Goal: Task Accomplishment & Management: Use online tool/utility

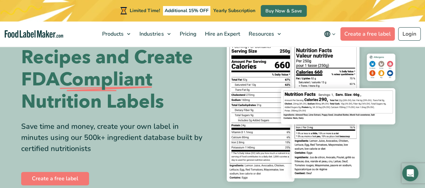
scroll to position [107, 0]
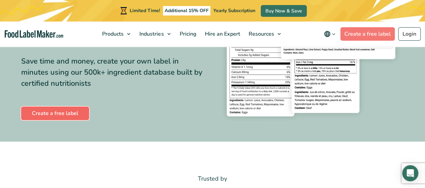
click at [62, 112] on link "Create a free label" at bounding box center [55, 113] width 68 height 13
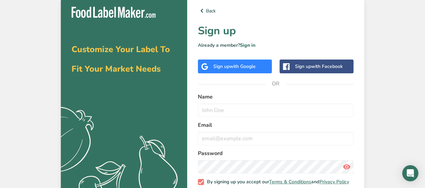
click at [244, 67] on span "with Google" at bounding box center [242, 66] width 26 height 6
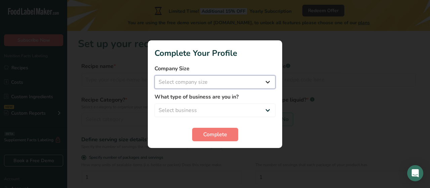
click at [227, 81] on select "Select company size Fewer than 10 Employees 10 to 50 Employees 51 to 500 Employ…" at bounding box center [215, 81] width 121 height 13
select select "1"
click at [155, 75] on select "Select company size Fewer than 10 Employees 10 to 50 Employees 51 to 500 Employ…" at bounding box center [215, 81] width 121 height 13
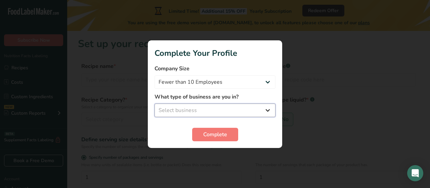
click at [185, 107] on select "Select business Packaged Food Manufacturer Restaurant & Cafe Bakery Meal Plans …" at bounding box center [215, 109] width 121 height 13
select select "3"
click at [155, 103] on select "Select business Packaged Food Manufacturer Restaurant & Cafe Bakery Meal Plans …" at bounding box center [215, 109] width 121 height 13
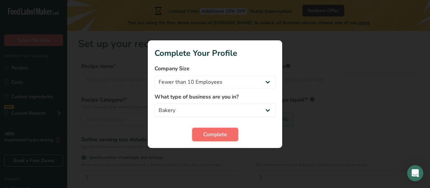
click at [222, 134] on span "Complete" at bounding box center [215, 134] width 24 height 8
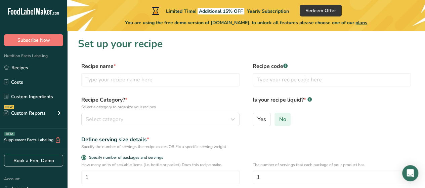
click at [285, 117] on span "No" at bounding box center [282, 119] width 7 height 7
click at [279, 117] on input "No" at bounding box center [277, 119] width 4 height 4
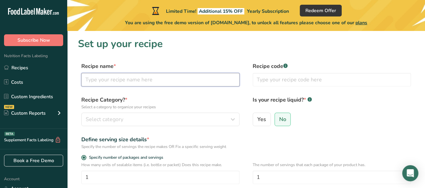
click at [131, 83] on input "text" at bounding box center [160, 79] width 158 height 13
type input "Basque Burnt Cheesecake"
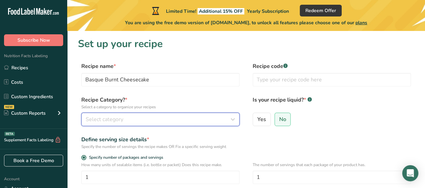
click at [150, 119] on div "Select category" at bounding box center [158, 119] width 145 height 8
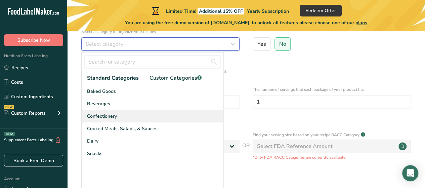
scroll to position [76, 0]
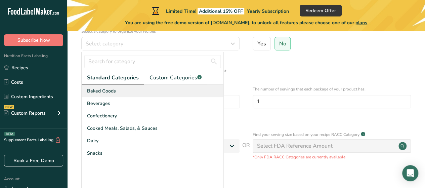
click at [109, 91] on span "Baked Goods" at bounding box center [101, 90] width 29 height 7
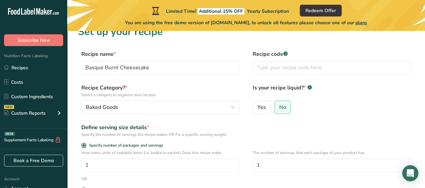
scroll to position [12, 0]
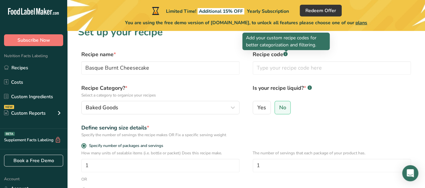
click at [286, 55] on rect at bounding box center [285, 54] width 4 height 4
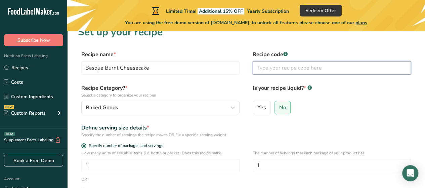
click at [268, 65] on input "text" at bounding box center [332, 67] width 158 height 13
type input "1"
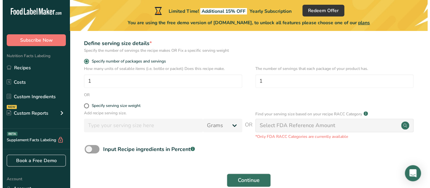
scroll to position [101, 0]
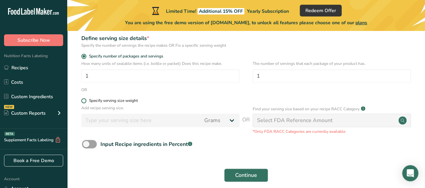
type input "001"
click at [85, 100] on span at bounding box center [83, 100] width 5 height 5
click at [85, 100] on input "Specify serving size weight" at bounding box center [83, 100] width 4 height 4
radio input "true"
radio input "false"
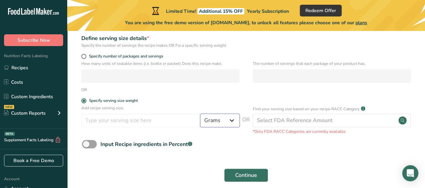
click at [230, 123] on select "Grams kg mg mcg lb oz l mL fl oz tbsp tsp cup qt gallon" at bounding box center [219, 120] width 39 height 13
click at [200, 114] on select "Grams kg mg mcg lb oz l mL fl oz tbsp tsp cup qt gallon" at bounding box center [219, 120] width 39 height 13
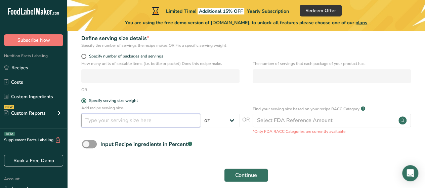
click at [157, 125] on input "number" at bounding box center [140, 120] width 119 height 13
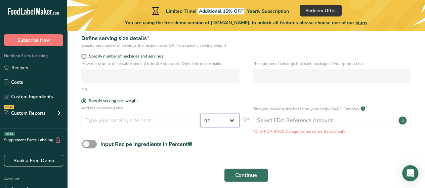
click at [234, 115] on select "Grams kg mg mcg lb oz l mL fl oz tbsp tsp cup qt gallon" at bounding box center [219, 120] width 39 height 13
select select "0"
click at [200, 114] on select "Grams kg mg mcg lb oz l mL fl oz tbsp tsp cup qt gallon" at bounding box center [219, 120] width 39 height 13
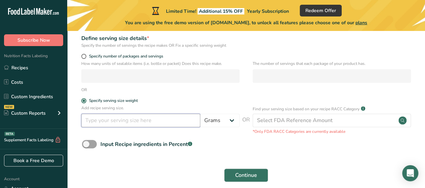
click at [115, 117] on input "number" at bounding box center [140, 120] width 119 height 13
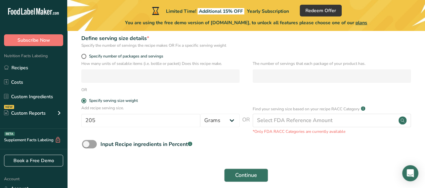
click at [318, 154] on form "Recipe name * Basque Burnt Cheesecake Recipe code .a-a{fill:#347362;}.b-a{fill:…" at bounding box center [246, 73] width 336 height 225
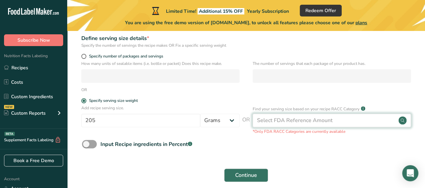
click at [346, 120] on div "Select FDA Reference Amount" at bounding box center [332, 120] width 158 height 13
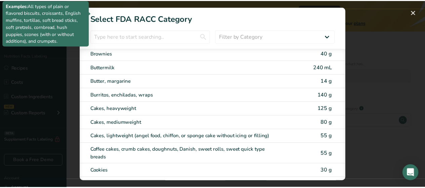
scroll to position [60, 0]
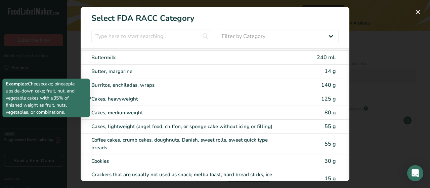
click at [139, 98] on div "Cakes, heavyweight" at bounding box center [186, 99] width 191 height 8
type input "125"
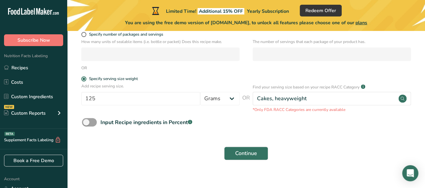
scroll to position [131, 0]
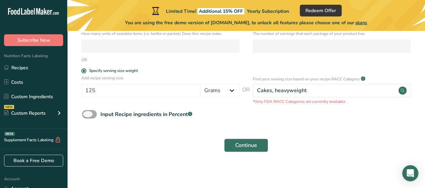
click at [92, 113] on span at bounding box center [89, 114] width 15 height 8
click at [86, 113] on input "Input Recipe ingredients in Percent .a-a{fill:#347362;}.b-a{fill:#fff;}" at bounding box center [84, 114] width 4 height 4
checkbox input "true"
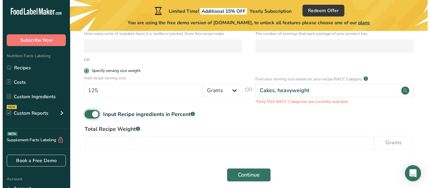
scroll to position [161, 0]
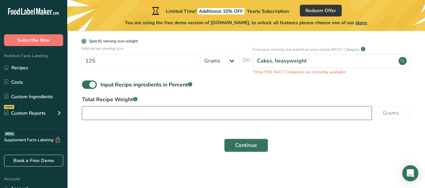
click at [138, 108] on input "number" at bounding box center [227, 112] width 290 height 13
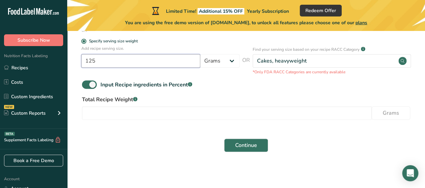
click at [129, 60] on input "125" at bounding box center [140, 60] width 119 height 13
type input "1"
type input "205"
click at [224, 138] on button "Continue" at bounding box center [246, 144] width 44 height 13
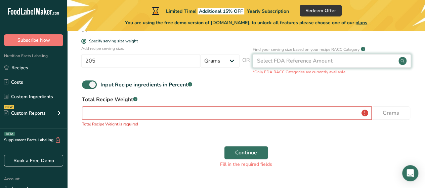
click at [275, 61] on div "Select FDA Reference Amount" at bounding box center [295, 61] width 76 height 8
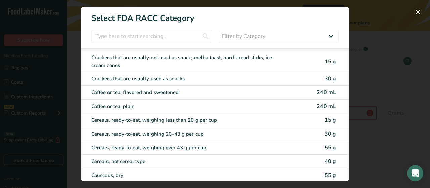
scroll to position [177, 0]
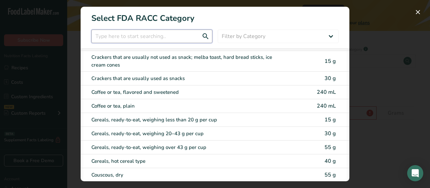
click at [158, 37] on input "RACC Category Selection Modal" at bounding box center [151, 36] width 121 height 13
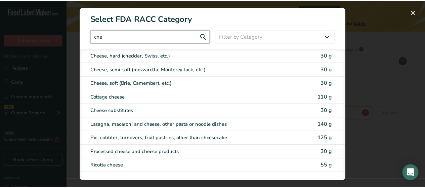
scroll to position [0, 0]
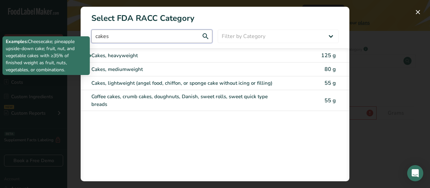
type input "cakes"
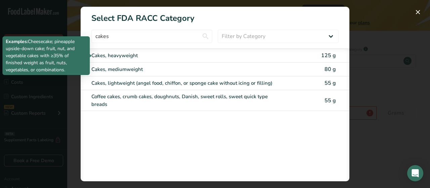
click at [211, 56] on div "Cakes, heavyweight" at bounding box center [186, 56] width 191 height 8
type input "125"
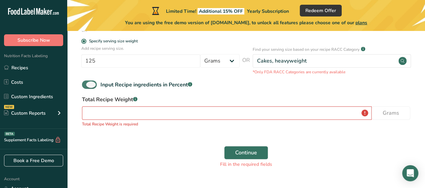
click at [88, 83] on span at bounding box center [89, 84] width 15 height 8
click at [86, 83] on input "Input Recipe ingredients in Percent .a-a{fill:#347362;}.b-a{fill:#fff;}" at bounding box center [84, 84] width 4 height 4
checkbox input "false"
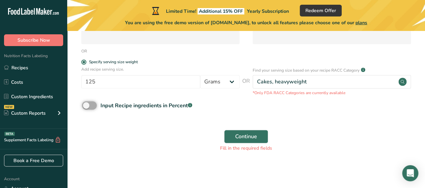
scroll to position [140, 0]
click at [241, 140] on button "Continue" at bounding box center [246, 136] width 44 height 13
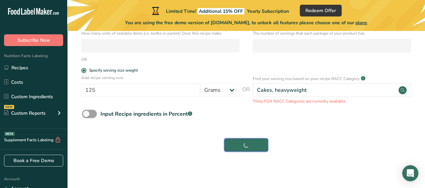
scroll to position [131, 0]
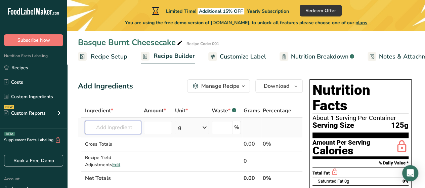
click at [115, 127] on input "text" at bounding box center [113, 127] width 56 height 13
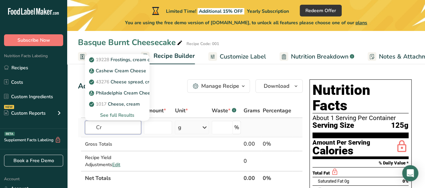
type input "C"
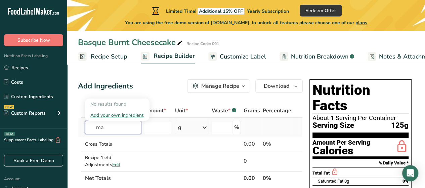
type input "m"
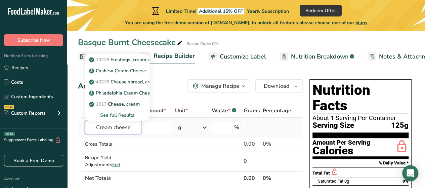
type input "Cream cheese"
click at [121, 115] on div "See full Results" at bounding box center [117, 115] width 54 height 7
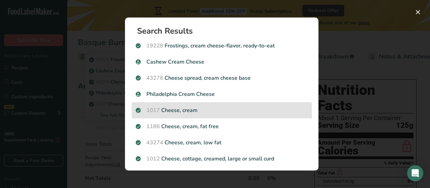
click at [195, 108] on p "1017 Cheese, cream" at bounding box center [222, 110] width 172 height 8
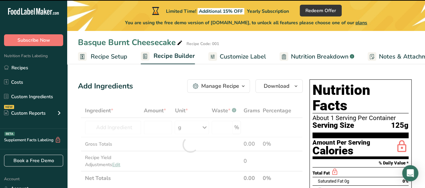
type input "0"
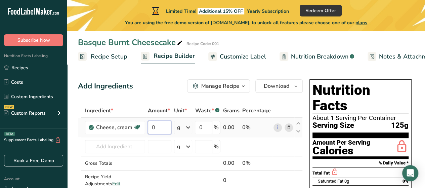
click at [162, 130] on input "0" at bounding box center [159, 127] width 23 height 13
type input "100"
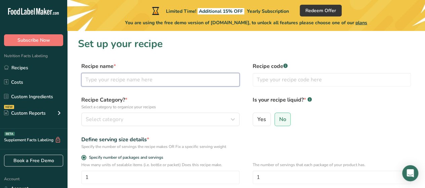
click at [193, 81] on input "text" at bounding box center [160, 79] width 158 height 13
type input "Basque Burnt Cheesecake"
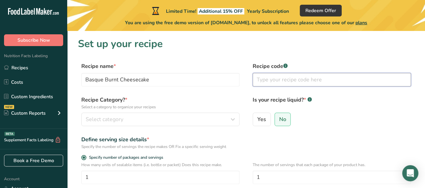
click at [265, 79] on input "text" at bounding box center [332, 79] width 158 height 13
type input "001"
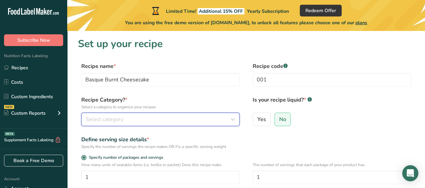
click at [156, 119] on div "Select category" at bounding box center [158, 119] width 145 height 8
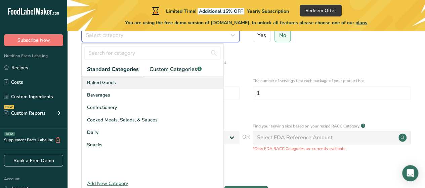
scroll to position [84, 0]
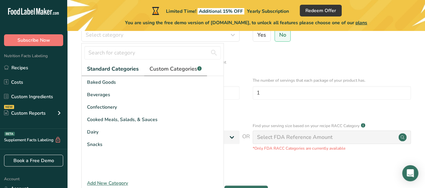
click at [171, 69] on span "Custom Categories .a-a{fill:#347362;}.b-a{fill:#fff;}" at bounding box center [176, 69] width 52 height 8
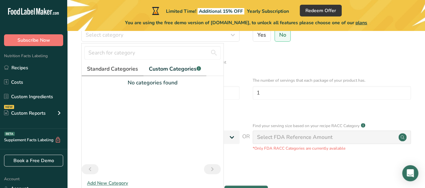
click at [131, 72] on span "Standard Categories" at bounding box center [112, 69] width 51 height 8
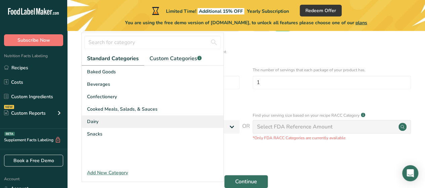
scroll to position [94, 0]
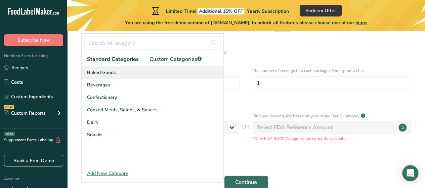
click at [101, 75] on span "Baked Goods" at bounding box center [101, 72] width 29 height 7
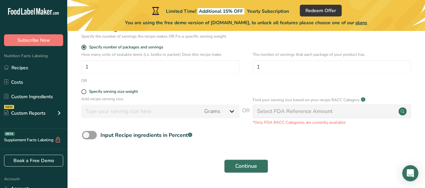
scroll to position [131, 0]
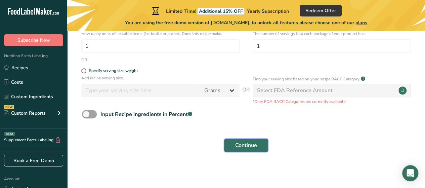
click at [253, 139] on button "Continue" at bounding box center [246, 144] width 44 height 13
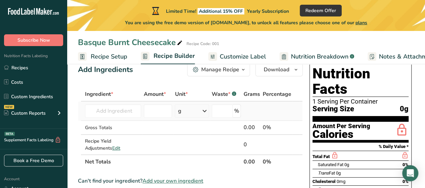
scroll to position [21, 0]
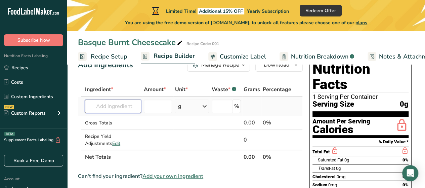
click at [130, 104] on input "text" at bounding box center [113, 105] width 56 height 13
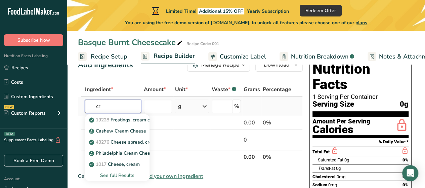
type input "c"
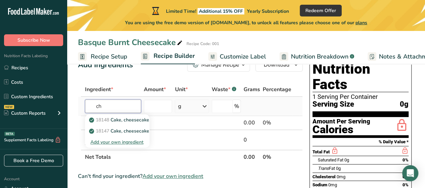
type input "c"
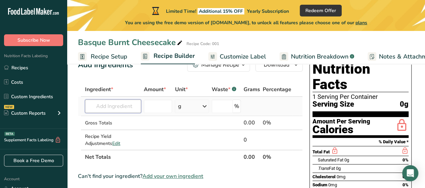
type input "c"
type input "magnolia"
click at [113, 130] on div "Add your own ingredient" at bounding box center [117, 130] width 54 height 7
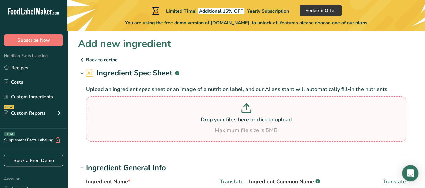
click at [247, 109] on icon at bounding box center [246, 108] width 10 height 10
click at [247, 109] on input "Drop your files here or click to upload Maximum file size is 5MB" at bounding box center [246, 118] width 320 height 45
type input "C:\fakepath\magnolia_cream_cheese_1kg_per__1680972467_7951688f.jpg"
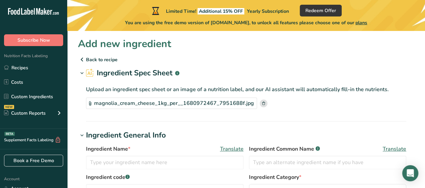
drag, startPoint x: 239, startPoint y: 124, endPoint x: 241, endPoint y: 118, distance: 6.6
click at [227, 133] on h1 "Ingredient General Info" at bounding box center [246, 135] width 336 height 11
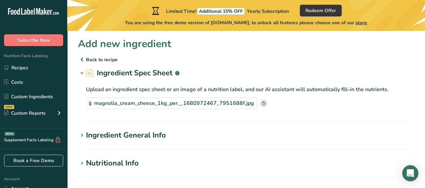
click at [227, 133] on h1 "Ingredient General Info" at bounding box center [246, 135] width 336 height 11
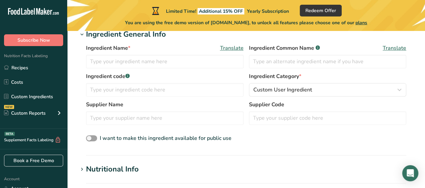
scroll to position [67, 0]
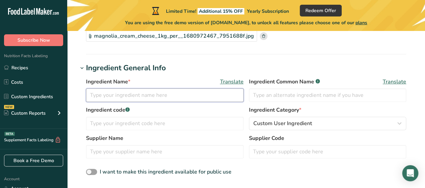
click at [159, 94] on input "text" at bounding box center [165, 94] width 158 height 13
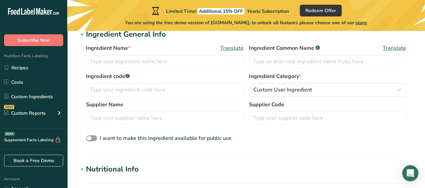
click at [231, 47] on span "Translate" at bounding box center [232, 48] width 24 height 8
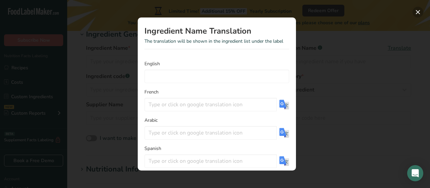
click at [417, 14] on button "Translation Modal" at bounding box center [418, 12] width 11 height 11
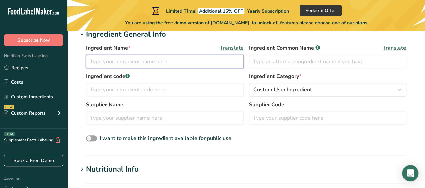
click at [130, 59] on input "text" at bounding box center [165, 61] width 158 height 13
click at [107, 59] on input "Creamcheese" at bounding box center [165, 61] width 158 height 13
click at [111, 62] on input "Cream cheese" at bounding box center [165, 61] width 158 height 13
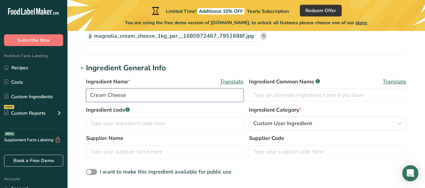
scroll to position [134, 0]
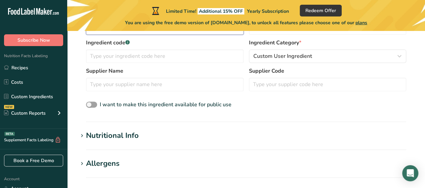
type input "Cream Cheese"
click at [188, 143] on section "Nutritional Info Serving Size .a-a{fill:#347362;}.b-a{fill:#fff;} Add ingredien…" at bounding box center [246, 140] width 336 height 20
click at [84, 134] on icon at bounding box center [82, 135] width 6 height 9
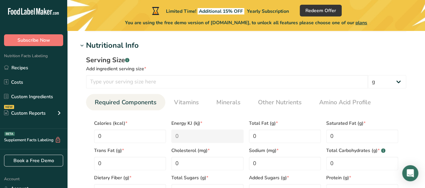
scroll to position [235, 0]
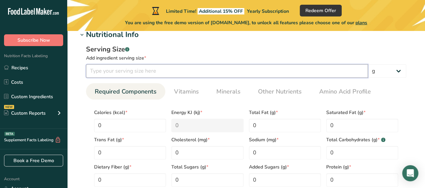
click at [126, 73] on input "number" at bounding box center [227, 70] width 282 height 13
type input "1"
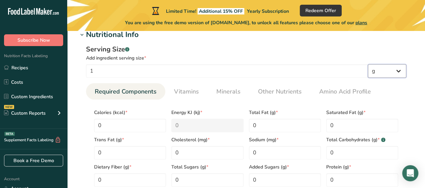
click at [397, 74] on select "g kg mg mcg lb oz l mL fl oz tbsp tsp cup qt gallon" at bounding box center [387, 70] width 38 height 13
select select "1"
click at [368, 64] on select "g kg mg mcg lb oz l mL fl oz tbsp tsp cup qt gallon" at bounding box center [387, 70] width 38 height 13
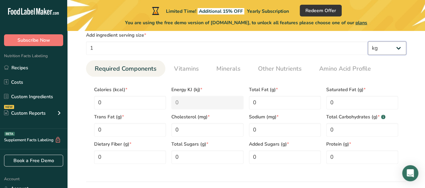
scroll to position [269, 0]
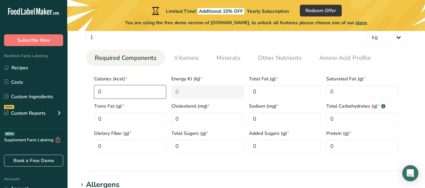
click at [127, 97] on input "0" at bounding box center [130, 91] width 72 height 13
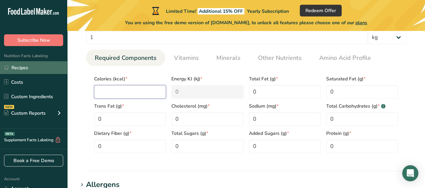
type input "9"
type KJ "37.7"
type input "90"
type KJ "376.6"
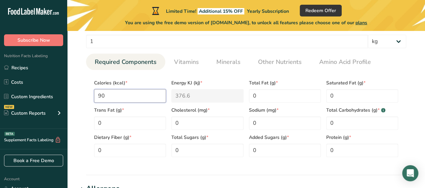
scroll to position [235, 0]
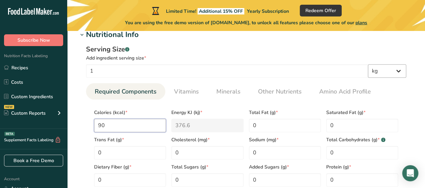
type input "90"
click at [387, 66] on select "g kg mg mcg lb oz l mL fl oz tbsp tsp cup qt gallon" at bounding box center [387, 70] width 38 height 13
select select "0"
click at [368, 64] on select "g kg mg mcg lb oz l mL fl oz tbsp tsp cup qt gallon" at bounding box center [387, 70] width 38 height 13
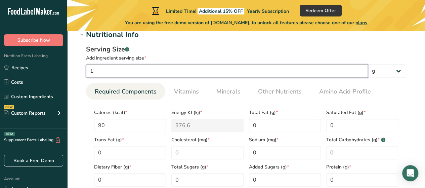
click at [159, 70] on input "1" at bounding box center [227, 70] width 282 height 13
type input "30"
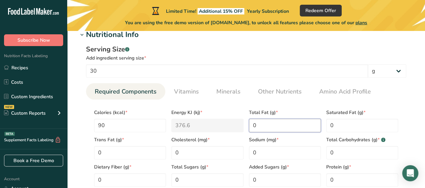
click at [282, 124] on Fat "0" at bounding box center [285, 125] width 72 height 13
click at [239, 127] on div "Calories (kcal) * 90 Energy KJ (kj) * 376.6 Total Fat (g) * 0 Saturated Fat (g)…" at bounding box center [245, 146] width 309 height 82
type Fat "8"
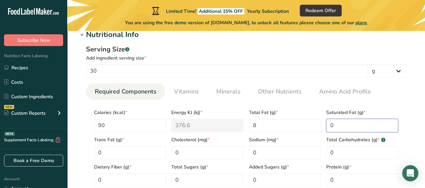
click at [338, 128] on Fat "0" at bounding box center [362, 125] width 72 height 13
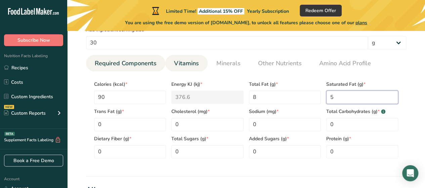
scroll to position [269, 0]
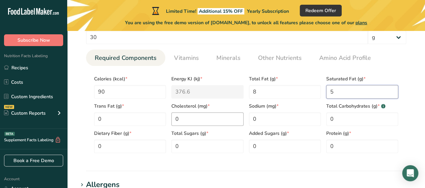
type Fat "5"
click at [204, 115] on input "0" at bounding box center [207, 118] width 72 height 13
type input "20"
click at [270, 120] on input "0" at bounding box center [285, 118] width 72 height 13
type input "190"
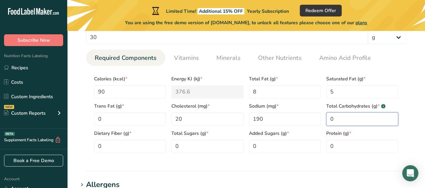
click at [340, 117] on Carbohydrates "0" at bounding box center [362, 118] width 72 height 13
type Carbohydrates "3"
click at [196, 140] on Sugars "0" at bounding box center [207, 145] width 72 height 13
type Sugars "1"
click at [345, 139] on input "0" at bounding box center [362, 145] width 72 height 13
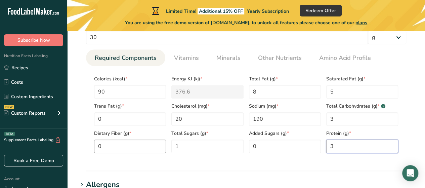
type input "3"
click at [146, 143] on Fiber "0" at bounding box center [130, 145] width 72 height 13
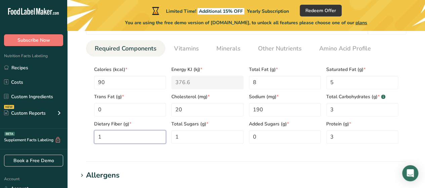
scroll to position [278, 0]
click at [146, 137] on Fiber "1" at bounding box center [130, 136] width 72 height 13
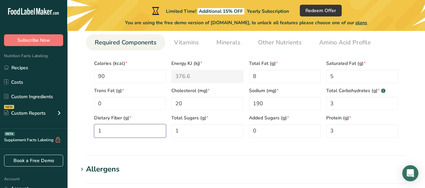
scroll to position [281, 0]
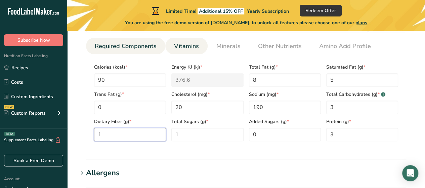
type Fiber "1"
click at [185, 46] on span "Vitamins" at bounding box center [186, 46] width 25 height 9
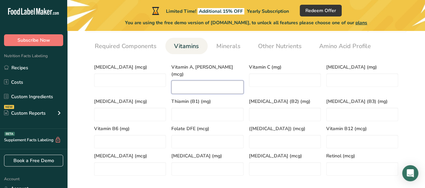
click at [206, 80] on RAE "number" at bounding box center [207, 86] width 72 height 13
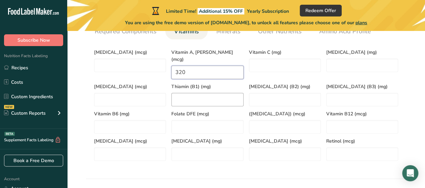
scroll to position [295, 0]
type RAE "320"
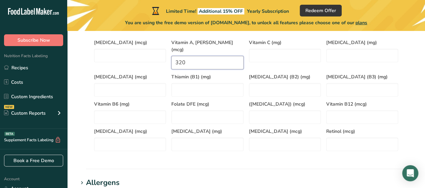
scroll to position [261, 0]
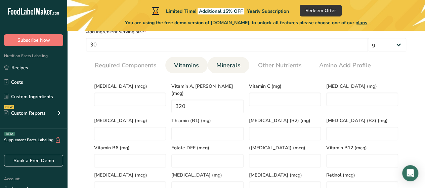
click at [242, 62] on li "Minerals" at bounding box center [229, 65] width 42 height 16
click at [223, 62] on span "Minerals" at bounding box center [228, 65] width 24 height 9
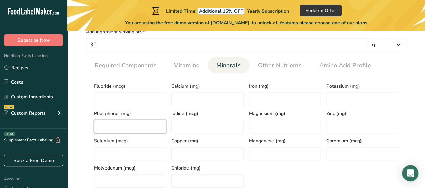
click at [152, 126] on input "number" at bounding box center [130, 126] width 72 height 13
type input "66"
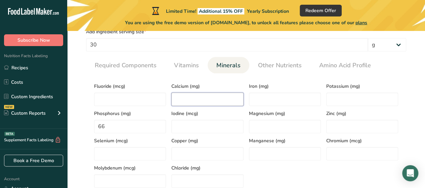
click at [197, 96] on input "number" at bounding box center [207, 98] width 72 height 13
type input "34"
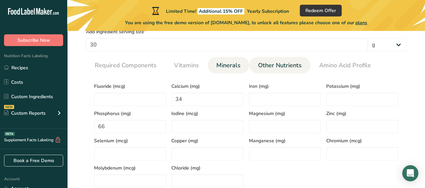
click at [285, 59] on link "Other Nutrients" at bounding box center [279, 65] width 49 height 17
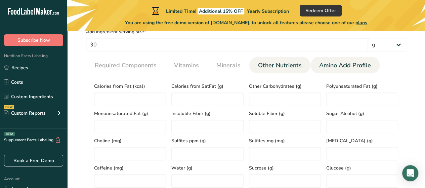
click at [351, 66] on span "Amino Acid Profile" at bounding box center [345, 65] width 52 height 9
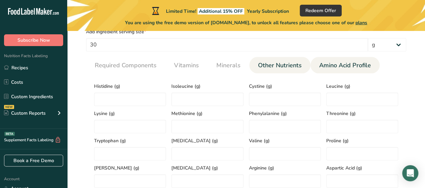
click at [293, 67] on span "Other Nutrients" at bounding box center [280, 65] width 44 height 9
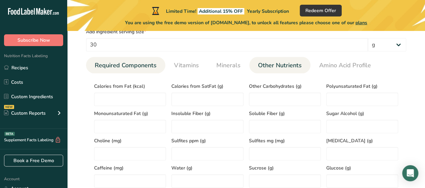
click at [121, 63] on span "Required Components" at bounding box center [126, 65] width 62 height 9
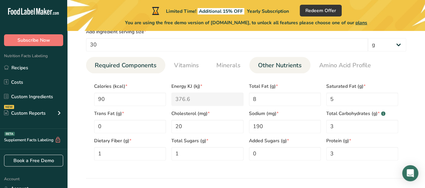
click at [288, 66] on span "Other Nutrients" at bounding box center [280, 65] width 44 height 9
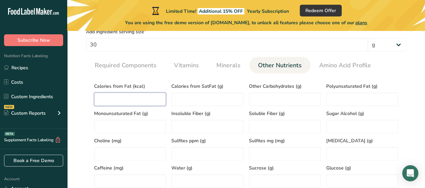
click at [124, 100] on Fat "number" at bounding box center [130, 98] width 72 height 13
type Fat "70"
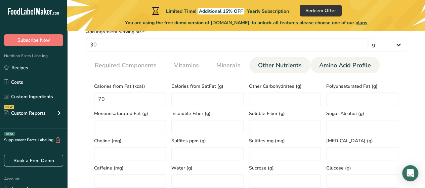
click at [344, 61] on span "Amino Acid Profile" at bounding box center [345, 65] width 52 height 9
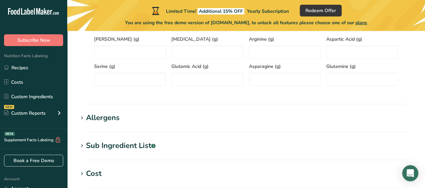
scroll to position [396, 0]
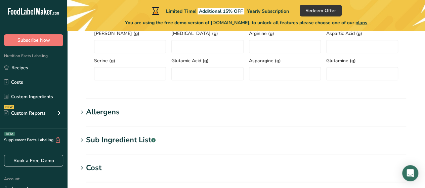
click at [149, 114] on h1 "Allergens" at bounding box center [246, 112] width 336 height 11
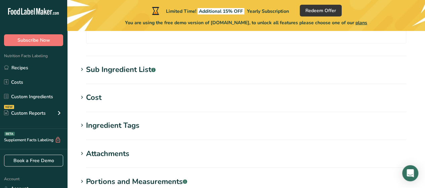
scroll to position [530, 0]
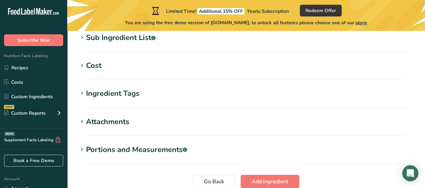
click at [144, 70] on h1 "Cost" at bounding box center [246, 65] width 336 height 11
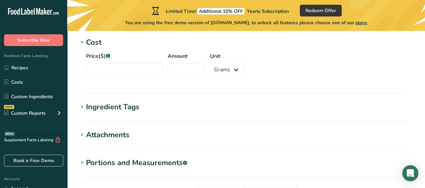
scroll to position [564, 0]
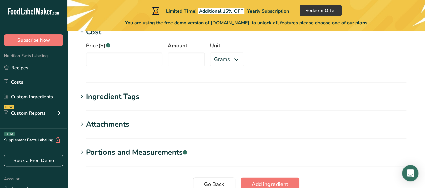
click at [210, 103] on section "Ingredient Tags Add tags Standard Tags Custom Tags Source of Antioxidants [MEDI…" at bounding box center [246, 101] width 336 height 20
click at [109, 94] on div "Ingredient Tags" at bounding box center [112, 96] width 53 height 11
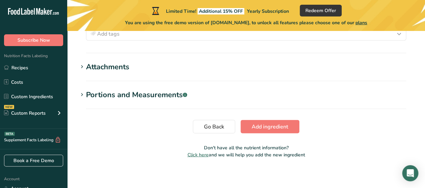
scroll to position [644, 0]
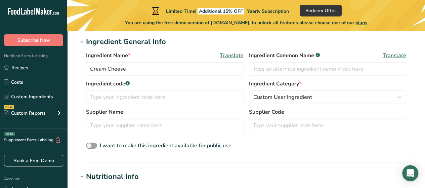
scroll to position [101, 0]
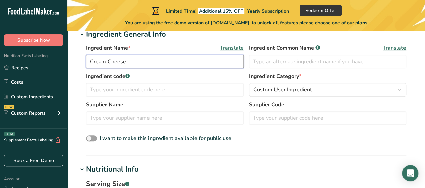
click at [90, 64] on input "Cream Cheese" at bounding box center [165, 61] width 158 height 13
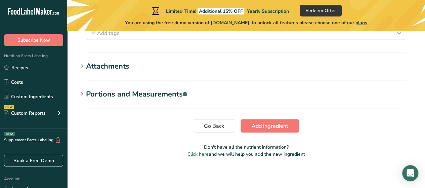
scroll to position [644, 0]
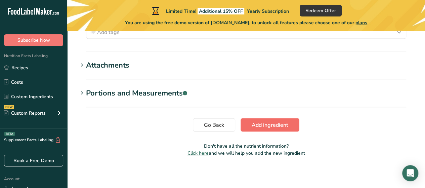
type input "Magnolia Cream Cheese"
click at [260, 119] on button "Add ingredient" at bounding box center [270, 124] width 59 height 13
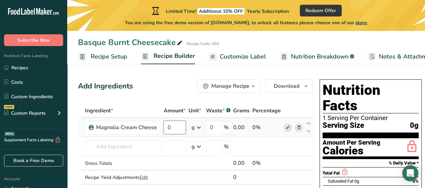
click at [169, 126] on input "0" at bounding box center [175, 127] width 22 height 13
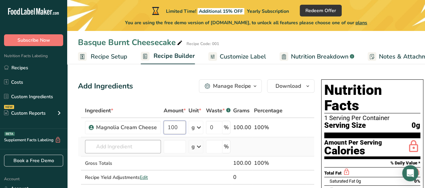
type input "100"
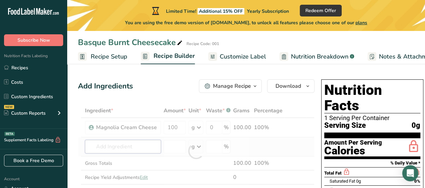
click at [119, 143] on div "Ingredient * Amount * Unit * Waste * .a-a{fill:#347362;}.b-a{fill:#fff;} Grams …" at bounding box center [196, 150] width 237 height 95
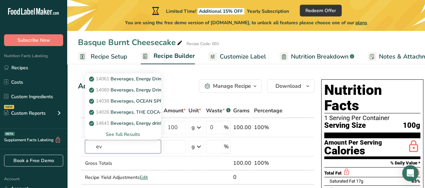
type input "e"
type input "whipping"
click at [126, 134] on div "See full Results" at bounding box center [122, 134] width 65 height 7
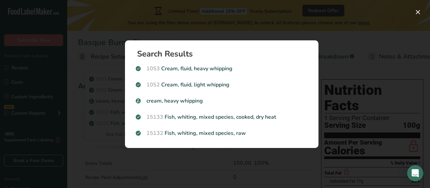
click at [335, 34] on div "Search results modal" at bounding box center [215, 94] width 430 height 188
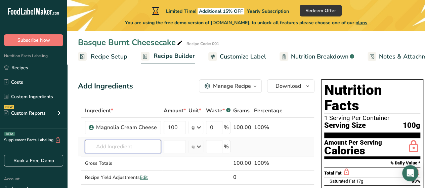
click at [127, 147] on input "text" at bounding box center [123, 146] width 76 height 13
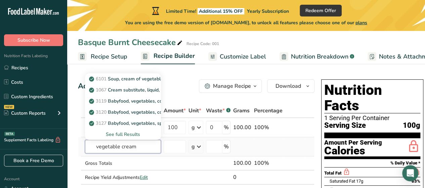
type input "vegetable cream"
click at [126, 137] on div "See full Results" at bounding box center [123, 134] width 76 height 11
click at [126, 135] on div "See full Results" at bounding box center [122, 134] width 65 height 7
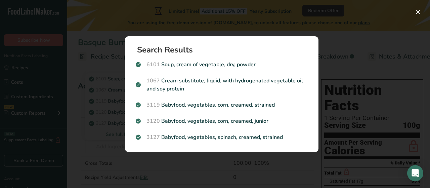
click at [313, 31] on div "Search Results 6101 Soup, cream of vegetable, dry, powder 1067 Cream substitute…" at bounding box center [221, 94] width 215 height 137
click at [416, 11] on button "Search results modal" at bounding box center [418, 12] width 11 height 11
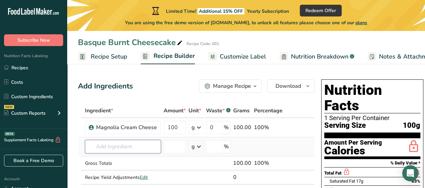
click at [124, 151] on input "text" at bounding box center [123, 146] width 76 height 13
type input "q"
type input "w"
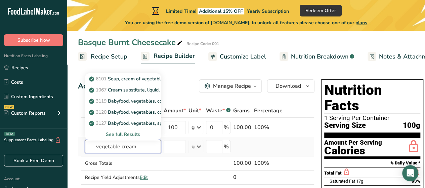
type input "vegetable cream"
click at [113, 134] on div "See full Results" at bounding box center [122, 134] width 65 height 7
click at [126, 147] on input "text" at bounding box center [123, 146] width 76 height 13
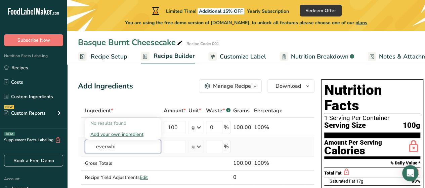
type input "everwhi"
click at [116, 135] on div "Add your own ingredient" at bounding box center [122, 134] width 65 height 7
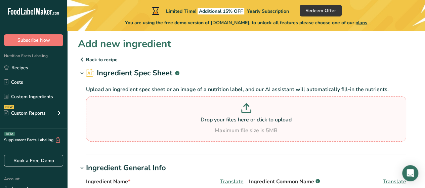
click at [237, 104] on p at bounding box center [246, 109] width 317 height 12
click at [237, 104] on input "Drop your files here or click to upload Maximum file size is 5MB" at bounding box center [246, 118] width 320 height 45
type input "C:\fakepath\Screenshot (108).png"
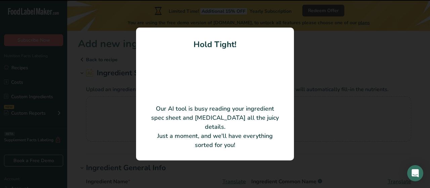
type input "Ever-Whip"
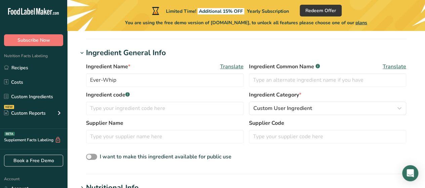
scroll to position [100, 0]
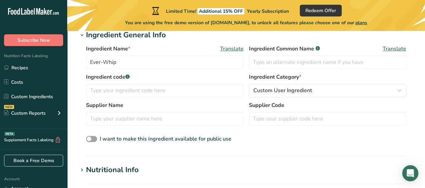
click at [133, 170] on div "Nutritional Info" at bounding box center [112, 169] width 53 height 11
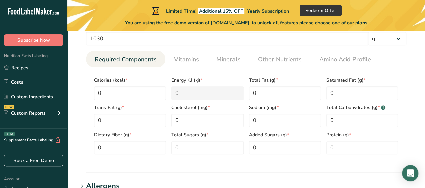
scroll to position [235, 0]
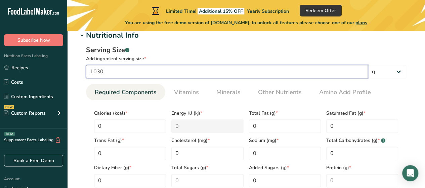
click at [167, 73] on input "1030" at bounding box center [227, 71] width 282 height 13
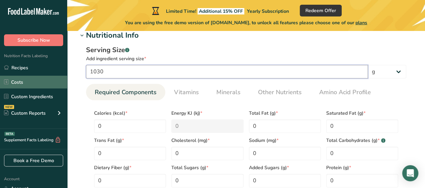
drag, startPoint x: 167, startPoint y: 73, endPoint x: 12, endPoint y: 78, distance: 155.0
click at [12, 78] on div ".a-20{fill:#fff;} Subscribe Now Nutrition Facts Labeling Recipes Costs Custom I…" at bounding box center [212, 109] width 425 height 688
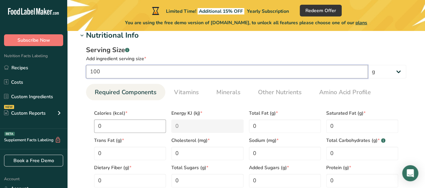
type input "100"
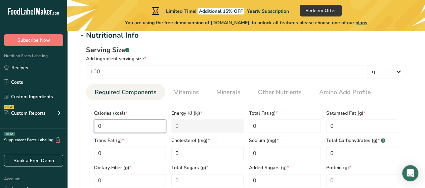
click at [101, 124] on input "0" at bounding box center [130, 125] width 72 height 13
click at [104, 124] on input "0" at bounding box center [130, 125] width 72 height 13
type input "3"
type KJ "12.6"
type input "30"
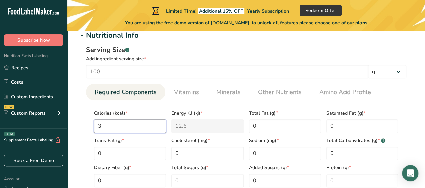
type KJ "125.5"
type input "300"
type KJ "1255.2"
type input "300"
click at [336, 149] on Carbohydrates "0" at bounding box center [362, 152] width 72 height 13
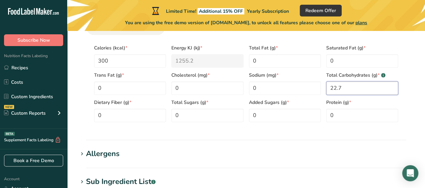
scroll to position [302, 0]
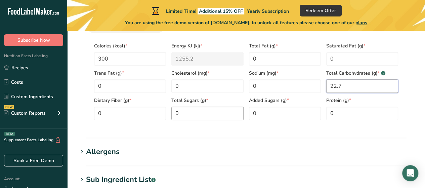
type Carbohydrates "22.7"
click at [198, 109] on Sugars "0" at bounding box center [207, 113] width 72 height 13
type Sugars "0.3"
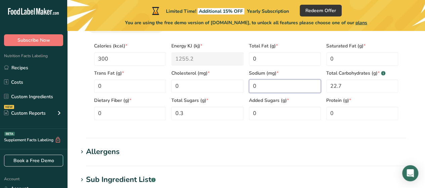
click at [265, 88] on input "0" at bounding box center [285, 85] width 72 height 13
type input "50.2"
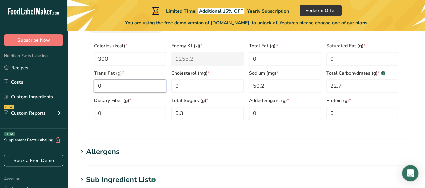
click at [159, 85] on Fat "0" at bounding box center [130, 85] width 72 height 13
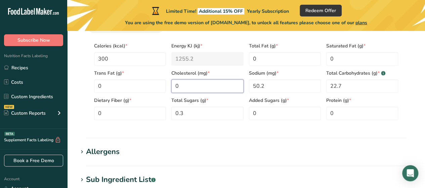
click at [198, 87] on input "0" at bounding box center [207, 85] width 72 height 13
click at [368, 120] on section "Calories (kcal) * 300 Energy KJ (kj) * 1255.2 Total Fat (g) * 0 Saturated Fat (…" at bounding box center [246, 79] width 320 height 92
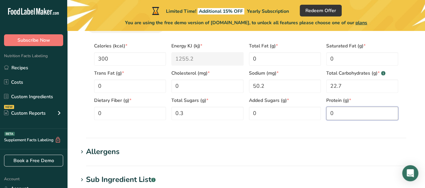
click at [363, 117] on input "0" at bounding box center [362, 113] width 72 height 13
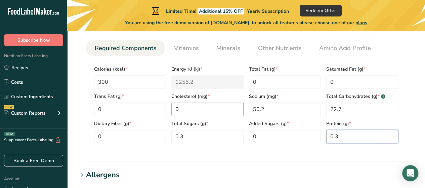
scroll to position [268, 0]
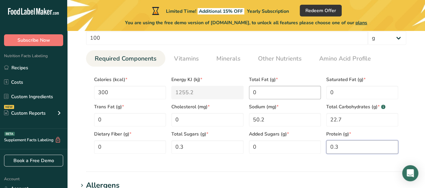
type input "0.3"
click at [277, 91] on Fat "0" at bounding box center [285, 92] width 72 height 13
type Fat "26.9"
click at [261, 161] on div "Serving Size .a-a{fill:#347362;}.b-a{fill:#fff;} Add ingredient serving size * …" at bounding box center [246, 85] width 336 height 156
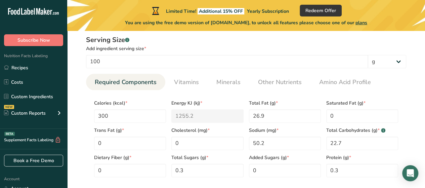
scroll to position [235, 0]
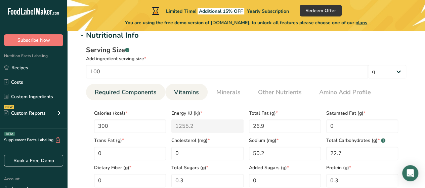
click at [196, 90] on span "Vitamins" at bounding box center [186, 92] width 25 height 9
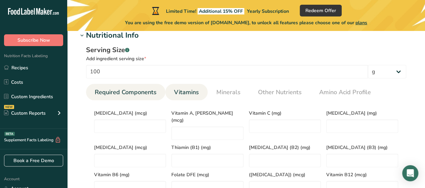
click at [143, 94] on span "Required Components" at bounding box center [126, 92] width 62 height 9
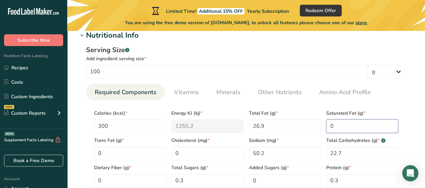
click at [351, 120] on Fat "0" at bounding box center [362, 125] width 72 height 13
type Fat "12.5"
click at [309, 106] on div "Total Fat (g) * 26.9" at bounding box center [284, 118] width 77 height 27
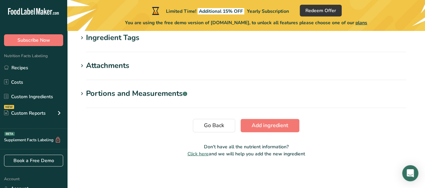
scroll to position [500, 0]
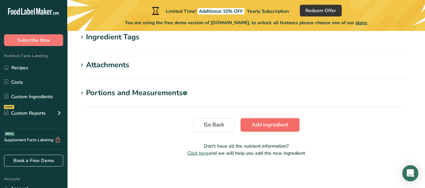
click at [280, 124] on span "Add ingredient" at bounding box center [270, 125] width 37 height 8
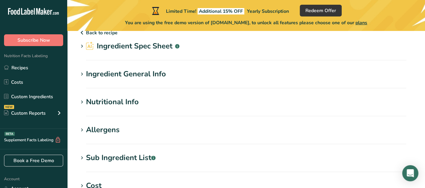
scroll to position [0, 0]
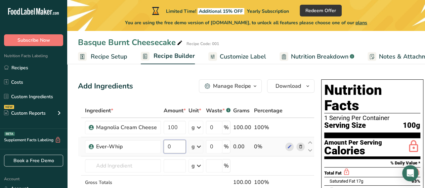
click at [173, 143] on input "0" at bounding box center [175, 146] width 22 height 13
type input "50"
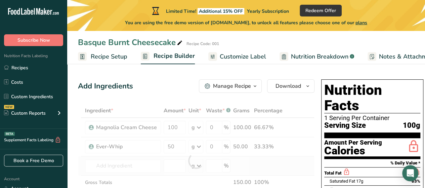
click at [138, 172] on div "Ingredient * Amount * Unit * Waste * .a-a{fill:#347362;}.b-a{fill:#fff;} Grams …" at bounding box center [196, 160] width 237 height 114
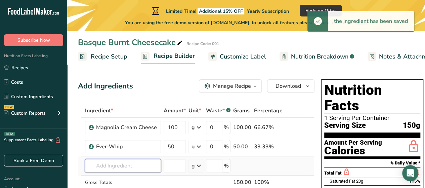
click at [130, 167] on input "text" at bounding box center [123, 165] width 76 height 13
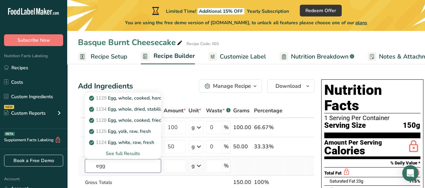
type input "egg"
click at [126, 152] on div "See full Results" at bounding box center [122, 153] width 65 height 7
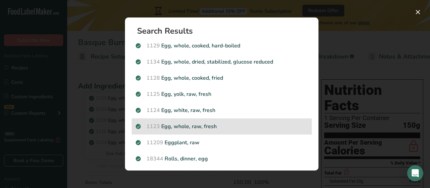
click at [203, 126] on p "1123 Egg, whole, raw, fresh" at bounding box center [222, 126] width 172 height 8
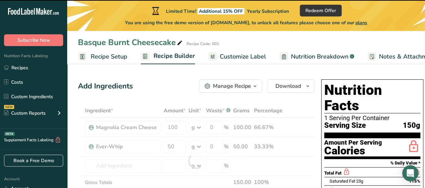
type input "0"
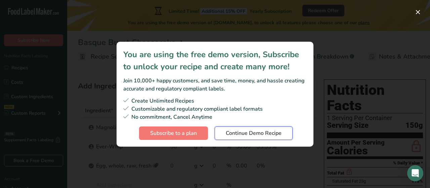
click at [251, 131] on span "Continue Demo Recipe" at bounding box center [254, 133] width 56 height 8
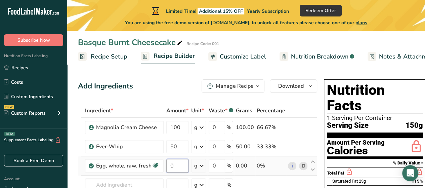
click at [185, 162] on input "0" at bounding box center [177, 165] width 22 height 13
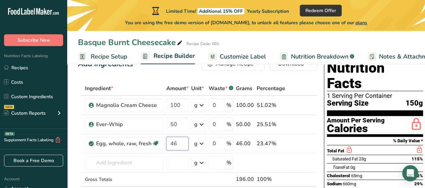
scroll to position [36, 0]
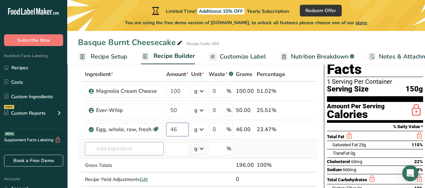
type input "46"
click at [142, 150] on div "Ingredient * Amount * Unit * Waste * .a-a{fill:#347362;}.b-a{fill:#fff;} Grams …" at bounding box center [197, 133] width 239 height 133
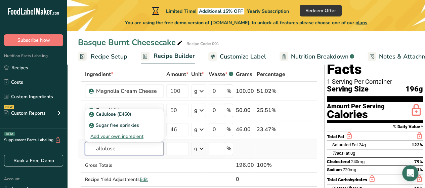
type input "allulose"
click at [140, 134] on div "Add your own ingredient" at bounding box center [124, 136] width 68 height 7
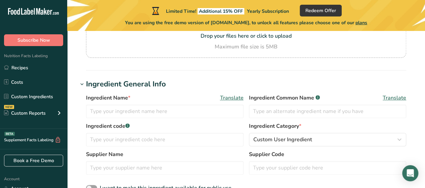
scroll to position [81, 0]
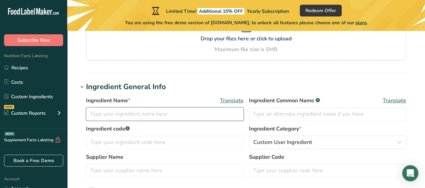
click at [114, 111] on input "text" at bounding box center [165, 113] width 158 height 13
type input "Pure Allulose Granules"
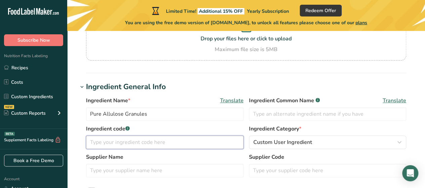
click at [175, 141] on input "text" at bounding box center [165, 141] width 158 height 13
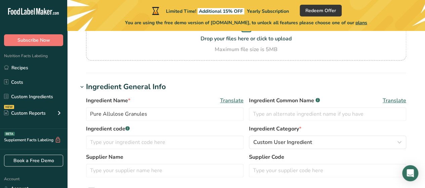
click at [354, 126] on label "Ingredient Category *" at bounding box center [328, 129] width 158 height 8
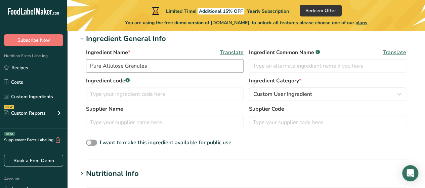
scroll to position [134, 0]
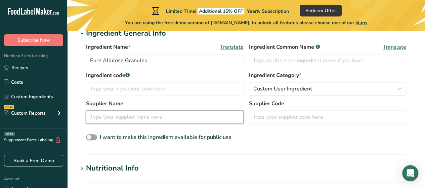
click at [163, 119] on input "text" at bounding box center [165, 116] width 158 height 13
type input "N"
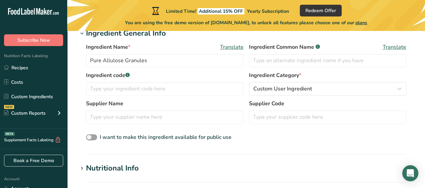
click at [97, 165] on div "Nutritional Info" at bounding box center [112, 168] width 53 height 11
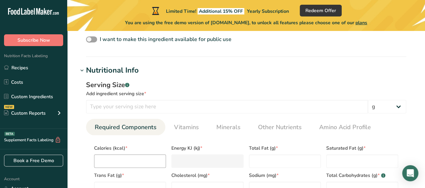
scroll to position [235, 0]
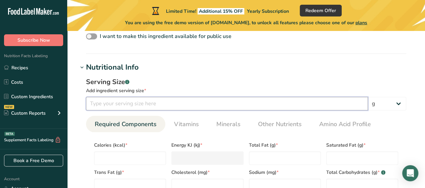
click at [159, 102] on input "number" at bounding box center [227, 103] width 282 height 13
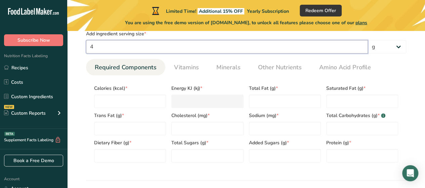
scroll to position [302, 0]
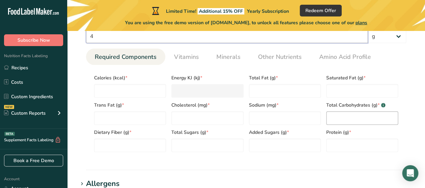
type input "4"
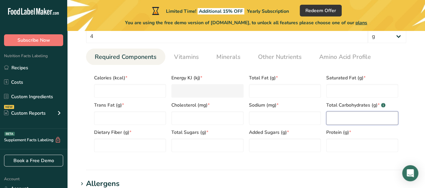
click at [355, 113] on Carbohydrates "number" at bounding box center [362, 117] width 72 height 13
type Carbohydrates "4"
click at [198, 59] on span "Vitamins" at bounding box center [186, 56] width 25 height 9
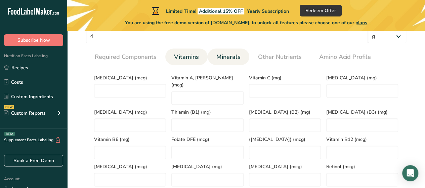
click at [231, 54] on span "Minerals" at bounding box center [228, 56] width 24 height 9
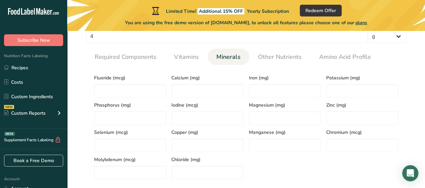
click at [276, 66] on section "Calories (kcal) * Energy KJ (kj) * Total Fat (g) * Saturated Fat (g) * Trans Fa…" at bounding box center [246, 125] width 320 height 120
click at [276, 60] on span "Other Nutrients" at bounding box center [280, 56] width 44 height 9
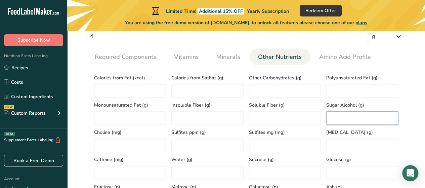
click at [355, 113] on Alcohol "number" at bounding box center [362, 117] width 72 height 13
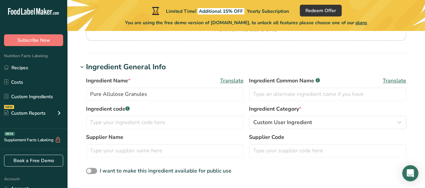
scroll to position [0, 0]
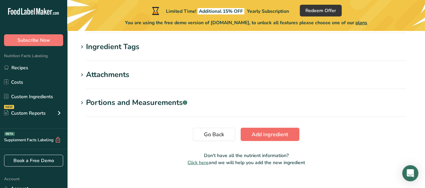
type Alcohol "4"
click at [261, 131] on span "Add ingredient" at bounding box center [270, 134] width 37 height 8
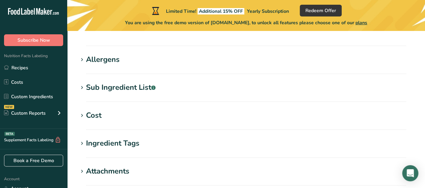
scroll to position [431, 0]
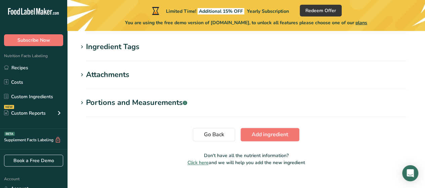
click at [150, 108] on section "Portions and Measurements .a-a{fill:#347362;}.b-a{fill:#fff;} Add portion" at bounding box center [246, 107] width 336 height 20
click at [163, 103] on div "Portions and Measurements .a-a{fill:#347362;}.b-a{fill:#fff;}" at bounding box center [136, 102] width 101 height 11
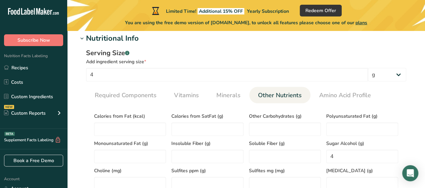
scroll to position [101, 0]
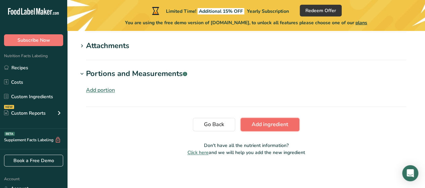
click at [284, 123] on span "Add ingredient" at bounding box center [270, 124] width 37 height 8
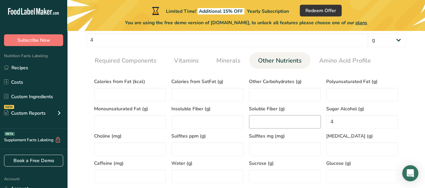
scroll to position [123, 0]
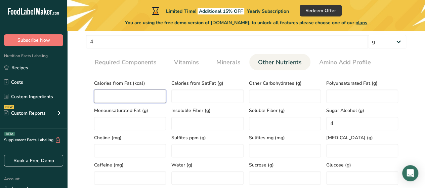
click at [151, 101] on Fat "number" at bounding box center [130, 95] width 72 height 13
type Fat "0"
click at [129, 125] on Fat "number" at bounding box center [130, 123] width 72 height 13
type Fat "0"
click at [124, 153] on input "number" at bounding box center [130, 150] width 72 height 13
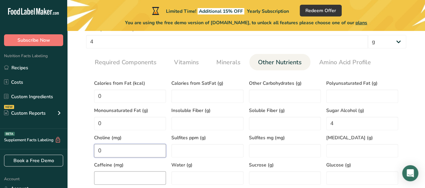
type input "0"
click at [118, 182] on input "number" at bounding box center [130, 177] width 72 height 13
type input "0"
click at [174, 171] on input "number" at bounding box center [207, 177] width 72 height 13
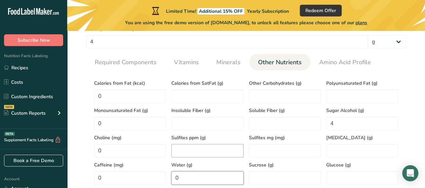
type input "0"
click at [184, 144] on ppm "number" at bounding box center [207, 150] width 72 height 13
type ppm "0"
click at [183, 130] on div "Sulfites ppm (g) 0" at bounding box center [207, 143] width 77 height 27
click at [182, 126] on Fiber "number" at bounding box center [207, 123] width 72 height 13
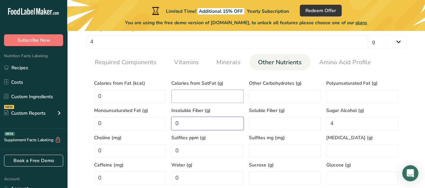
type Fiber "0"
click at [181, 93] on SatFat "number" at bounding box center [207, 95] width 72 height 13
type SatFat "0"
click at [252, 94] on Carbohydrates "number" at bounding box center [285, 95] width 72 height 13
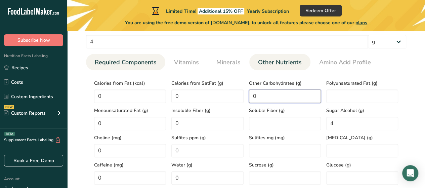
type Carbohydrates "0"
click at [133, 67] on link "Required Components" at bounding box center [125, 62] width 67 height 17
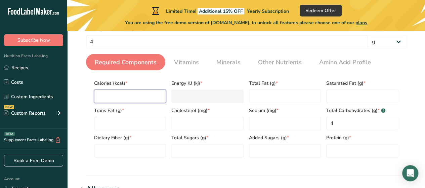
click at [147, 92] on input "number" at bounding box center [130, 95] width 72 height 13
type input "0"
type KJ "0"
type input "0"
click at [116, 121] on Fat "number" at bounding box center [130, 123] width 72 height 13
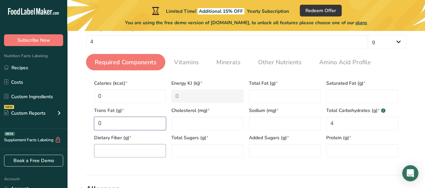
type Fat "0"
click at [118, 150] on Fiber "number" at bounding box center [130, 150] width 72 height 13
type Fiber "0"
click at [195, 152] on Sugars "number" at bounding box center [207, 150] width 72 height 13
type Sugars "0"
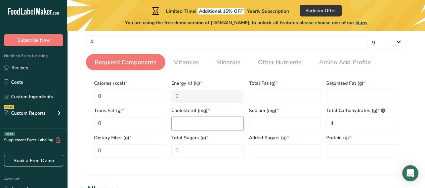
click at [187, 118] on input "number" at bounding box center [207, 123] width 72 height 13
type input "0"
click at [295, 97] on Fat "number" at bounding box center [285, 95] width 72 height 13
type Fat "0"
click at [284, 127] on input "number" at bounding box center [285, 123] width 72 height 13
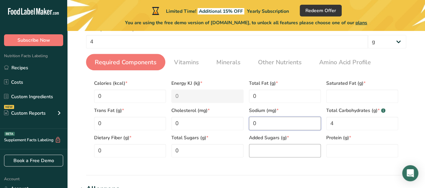
type input "0"
click at [265, 154] on Sugars "number" at bounding box center [285, 150] width 72 height 13
type Sugars "0"
click at [334, 151] on input "number" at bounding box center [362, 150] width 72 height 13
type input "0"
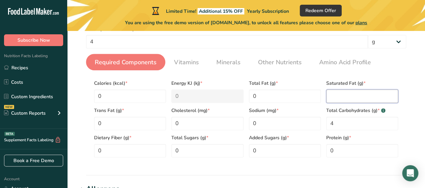
click at [338, 96] on Fat "number" at bounding box center [362, 95] width 72 height 13
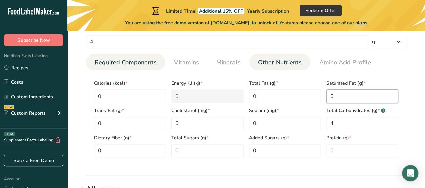
type Fat "0"
click at [282, 61] on span "Other Nutrients" at bounding box center [280, 62] width 44 height 9
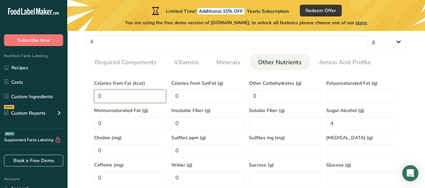
click at [139, 100] on Fat "0" at bounding box center [130, 95] width 72 height 13
click at [204, 97] on SatFat "0" at bounding box center [207, 95] width 72 height 13
click at [201, 125] on Fiber "0" at bounding box center [207, 123] width 72 height 13
click at [286, 94] on Carbohydrates "0" at bounding box center [285, 95] width 72 height 13
click at [118, 120] on Fat "0" at bounding box center [130, 123] width 72 height 13
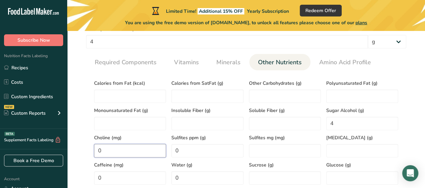
click at [111, 149] on input "0" at bounding box center [130, 150] width 72 height 13
click at [109, 179] on input "0" at bounding box center [130, 177] width 72 height 13
click at [176, 174] on input "0" at bounding box center [207, 177] width 72 height 13
click at [190, 175] on input "0" at bounding box center [207, 177] width 72 height 13
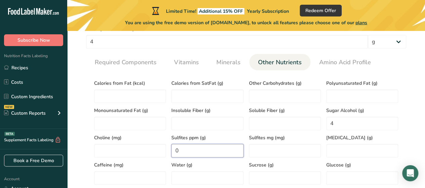
click at [188, 147] on ppm "0" at bounding box center [207, 150] width 72 height 13
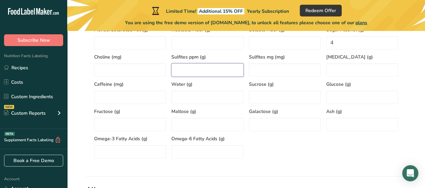
scroll to position [403, 0]
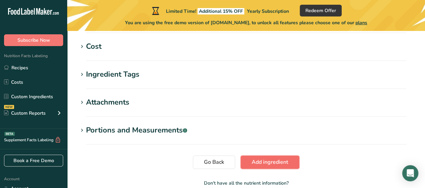
click at [284, 162] on span "Add ingredient" at bounding box center [270, 162] width 37 height 8
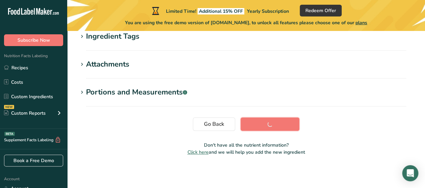
scroll to position [166, 0]
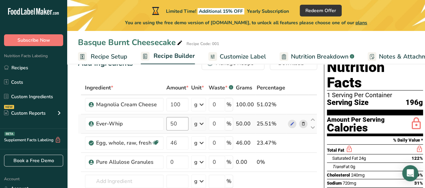
scroll to position [67, 0]
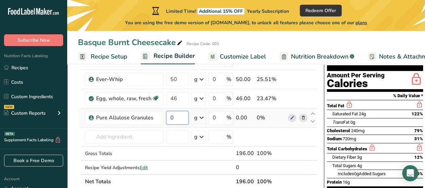
click at [174, 117] on input "0" at bounding box center [177, 117] width 22 height 13
type input "20"
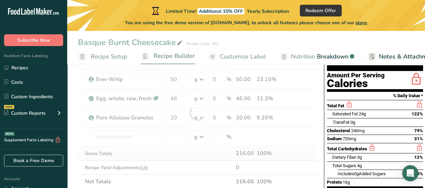
click at [302, 155] on div "Ingredient * Amount * Unit * Waste * .a-a{fill:#347362;}.b-a{fill:#fff;} Grams …" at bounding box center [197, 112] width 239 height 152
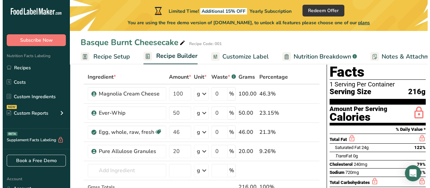
scroll to position [34, 0]
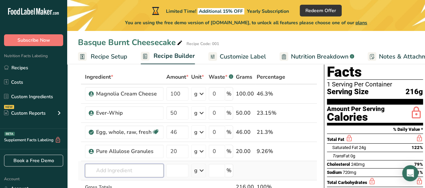
click at [121, 171] on input "text" at bounding box center [124, 170] width 79 height 13
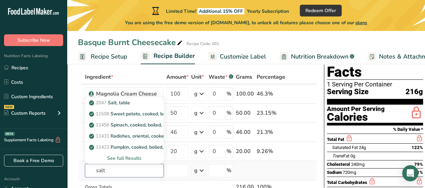
type input "salt"
click at [132, 159] on div "See full Results" at bounding box center [124, 158] width 68 height 7
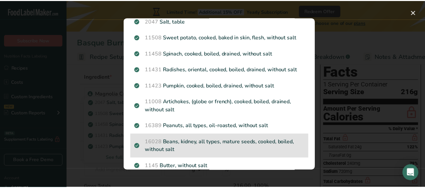
scroll to position [0, 0]
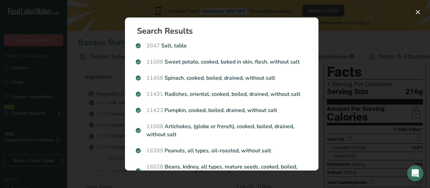
click at [113, 171] on div "Search results modal" at bounding box center [215, 94] width 430 height 188
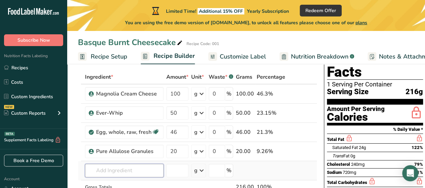
click at [119, 173] on input "text" at bounding box center [124, 170] width 79 height 13
type input "himala"
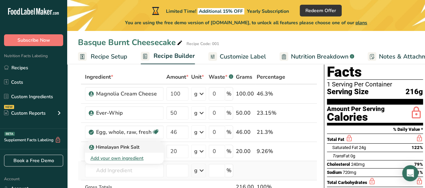
click at [132, 143] on p "Himalayan Pink Salt" at bounding box center [114, 146] width 49 height 7
type input "Himalayan Pink Salt"
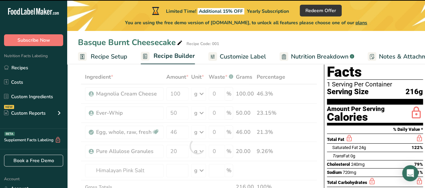
type input "0"
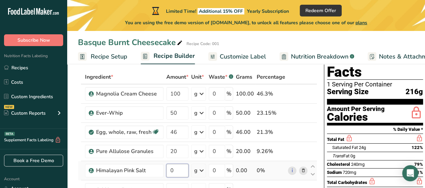
click at [180, 167] on input "0" at bounding box center [177, 170] width 22 height 13
type input "0.35"
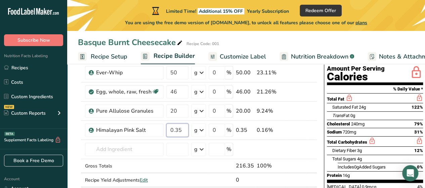
scroll to position [101, 0]
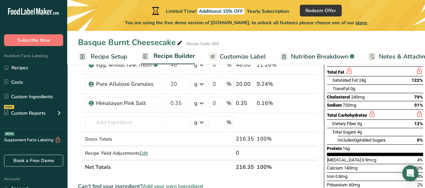
click at [308, 171] on div "Ingredient * Amount * Unit * Waste * .a-a{fill:#347362;}.b-a{fill:#fff;} Grams …" at bounding box center [197, 88] width 239 height 171
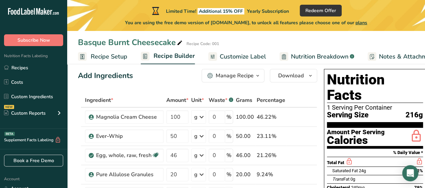
scroll to position [0, 0]
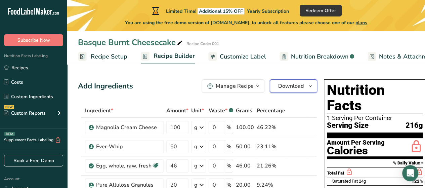
click at [306, 87] on span "button" at bounding box center [310, 86] width 8 height 8
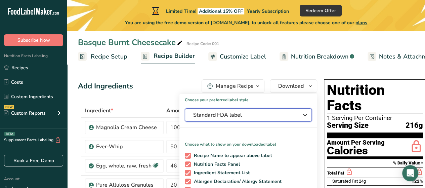
click at [256, 117] on span "Standard FDA label" at bounding box center [243, 115] width 101 height 8
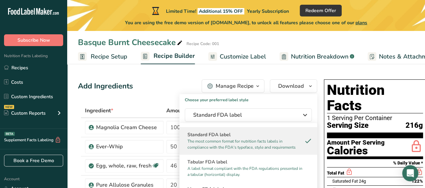
click at [181, 83] on div "Add Ingredients Manage Recipe Delete Recipe Duplicate Recipe Scale Recipe Save …" at bounding box center [197, 85] width 239 height 13
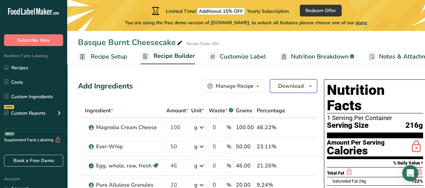
click at [295, 89] on span "Download" at bounding box center [291, 86] width 26 height 8
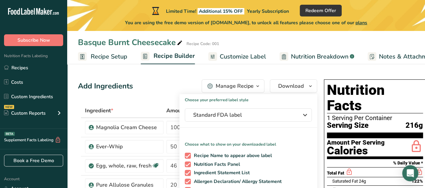
click at [175, 80] on div "Add Ingredients Manage Recipe Delete Recipe Duplicate Recipe Scale Recipe Save …" at bounding box center [197, 85] width 239 height 13
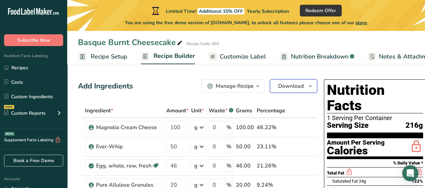
click at [278, 88] on span "Download" at bounding box center [291, 86] width 26 height 8
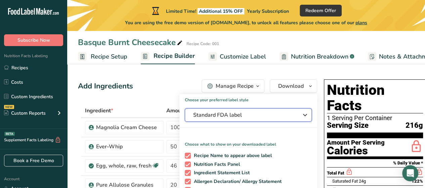
click at [219, 116] on span "Standard FDA label" at bounding box center [243, 115] width 101 height 8
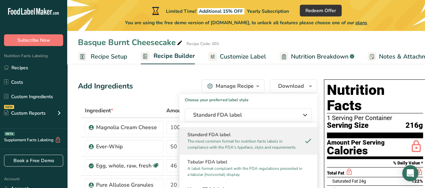
click at [222, 141] on p "The most common format for nutrition facts labels in compliance with the FDA's …" at bounding box center [245, 144] width 116 height 12
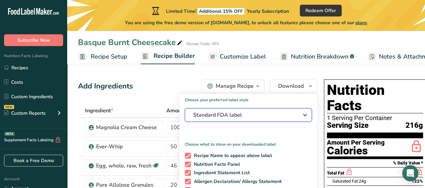
click at [200, 118] on span "Standard FDA label" at bounding box center [243, 115] width 101 height 8
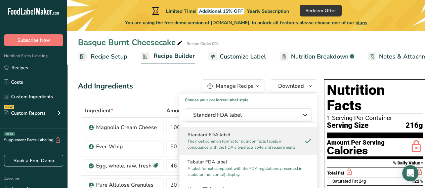
click at [208, 149] on p "The most common format for nutrition facts labels in compliance with the FDA's …" at bounding box center [245, 144] width 116 height 12
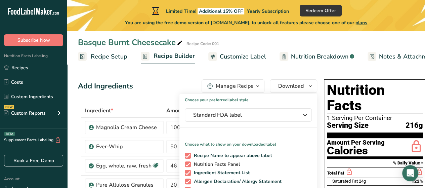
click at [231, 164] on span "Nutrition Facts Panel" at bounding box center [215, 164] width 49 height 6
click at [189, 164] on input "Nutrition Facts Panel" at bounding box center [187, 164] width 4 height 4
click at [191, 164] on span "Nutrition Facts Panel" at bounding box center [215, 164] width 49 height 6
click at [187, 164] on input "Nutrition Facts Panel" at bounding box center [187, 164] width 4 height 4
checkbox input "true"
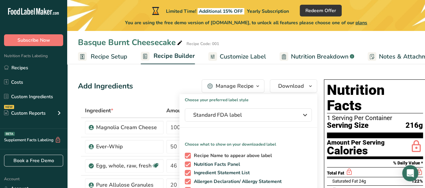
click at [186, 157] on span at bounding box center [188, 156] width 6 height 6
click at [186, 157] on input "Recipe Name to appear above label" at bounding box center [187, 155] width 4 height 4
click at [186, 157] on span at bounding box center [188, 156] width 6 height 6
click at [186, 157] on input "Recipe Name to appear above label" at bounding box center [187, 155] width 4 height 4
checkbox input "true"
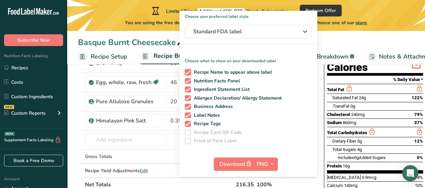
scroll to position [84, 0]
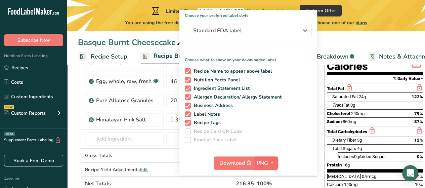
click at [274, 162] on button "PNG" at bounding box center [266, 162] width 23 height 13
click at [269, 161] on icon "button" at bounding box center [271, 163] width 5 height 8
click at [269, 160] on icon "button" at bounding box center [271, 163] width 5 height 8
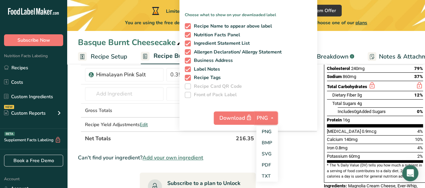
scroll to position [134, 0]
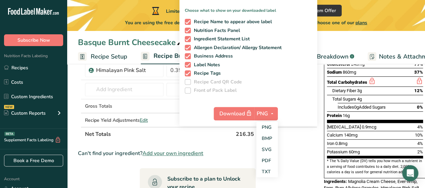
click at [291, 103] on div "Choose your preferred label style Standard FDA label Standard FDA label The mos…" at bounding box center [248, 42] width 138 height 165
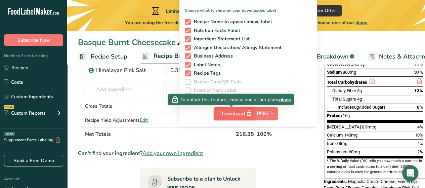
click at [230, 116] on span "Download" at bounding box center [236, 113] width 34 height 8
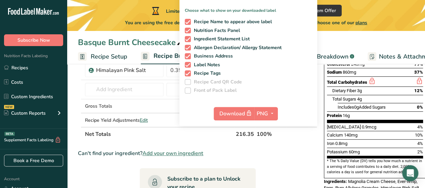
click at [306, 95] on div "Choose your preferred label style Standard FDA label Standard FDA label The mos…" at bounding box center [248, 42] width 138 height 165
click at [366, 38] on div "Basque Burnt Cheesecake Recipe Code: 001" at bounding box center [246, 42] width 358 height 12
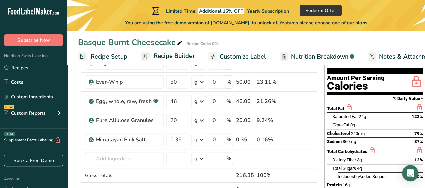
scroll to position [67, 0]
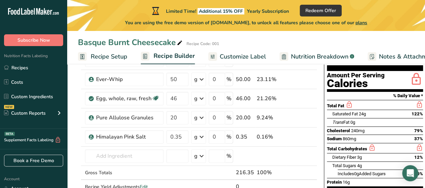
click at [270, 36] on div "Basque Burnt Cheesecake Recipe Code: 001 Recipe Setup Recipe Builder Customize …" at bounding box center [246, 32] width 358 height 64
